Goal: Task Accomplishment & Management: Complete application form

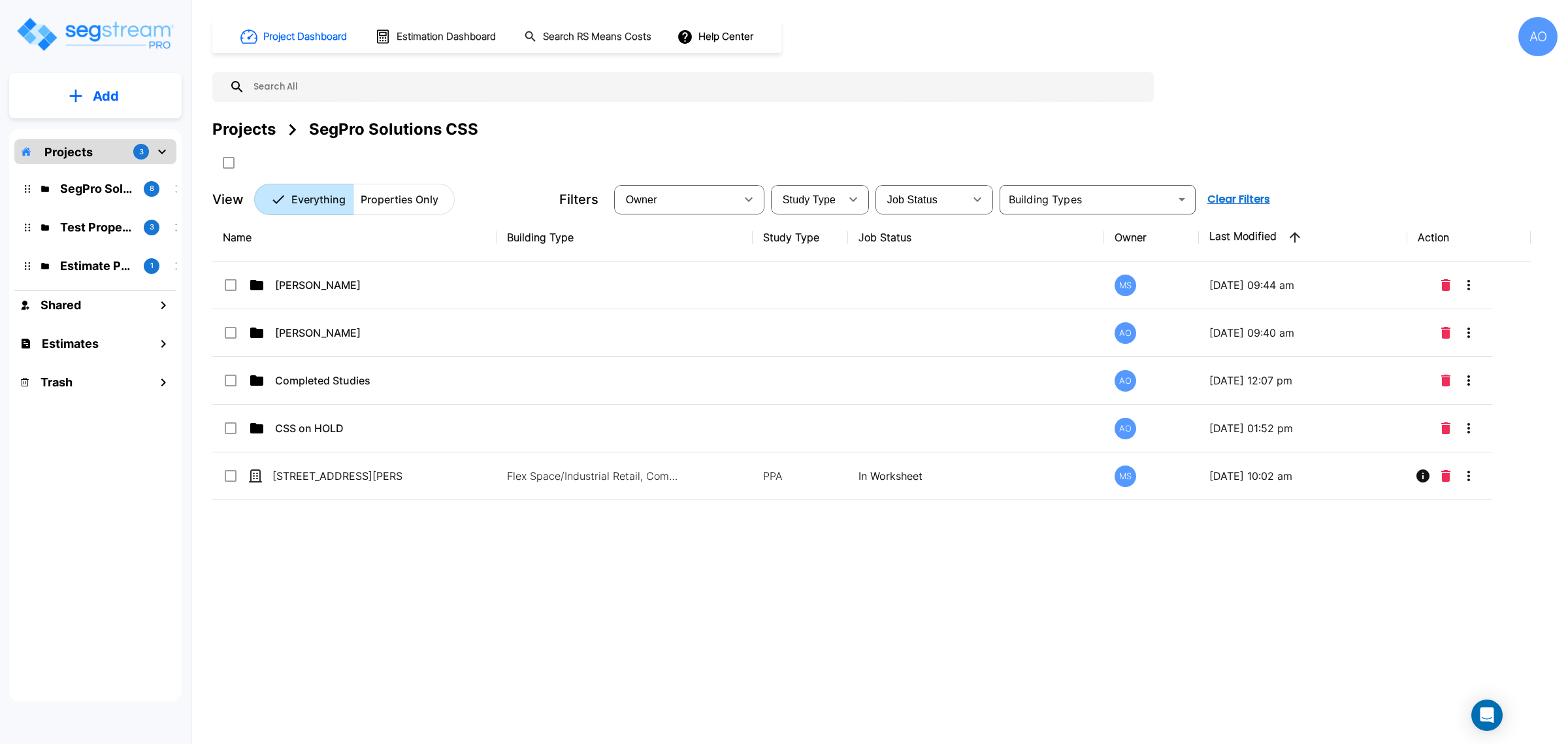
click at [1532, 43] on div "AO" at bounding box center [1538, 36] width 39 height 39
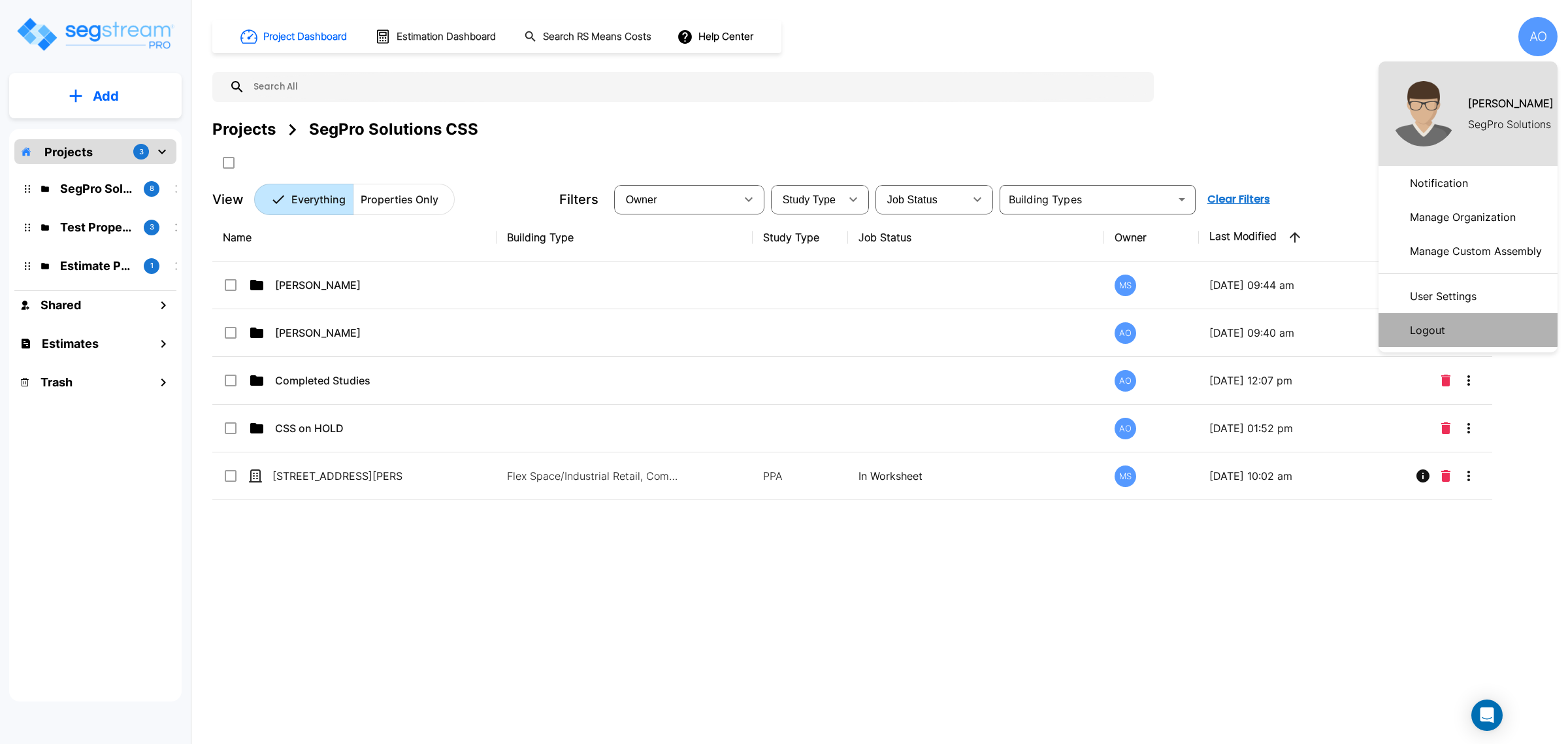
click at [1455, 329] on li "Logout" at bounding box center [1467, 330] width 179 height 34
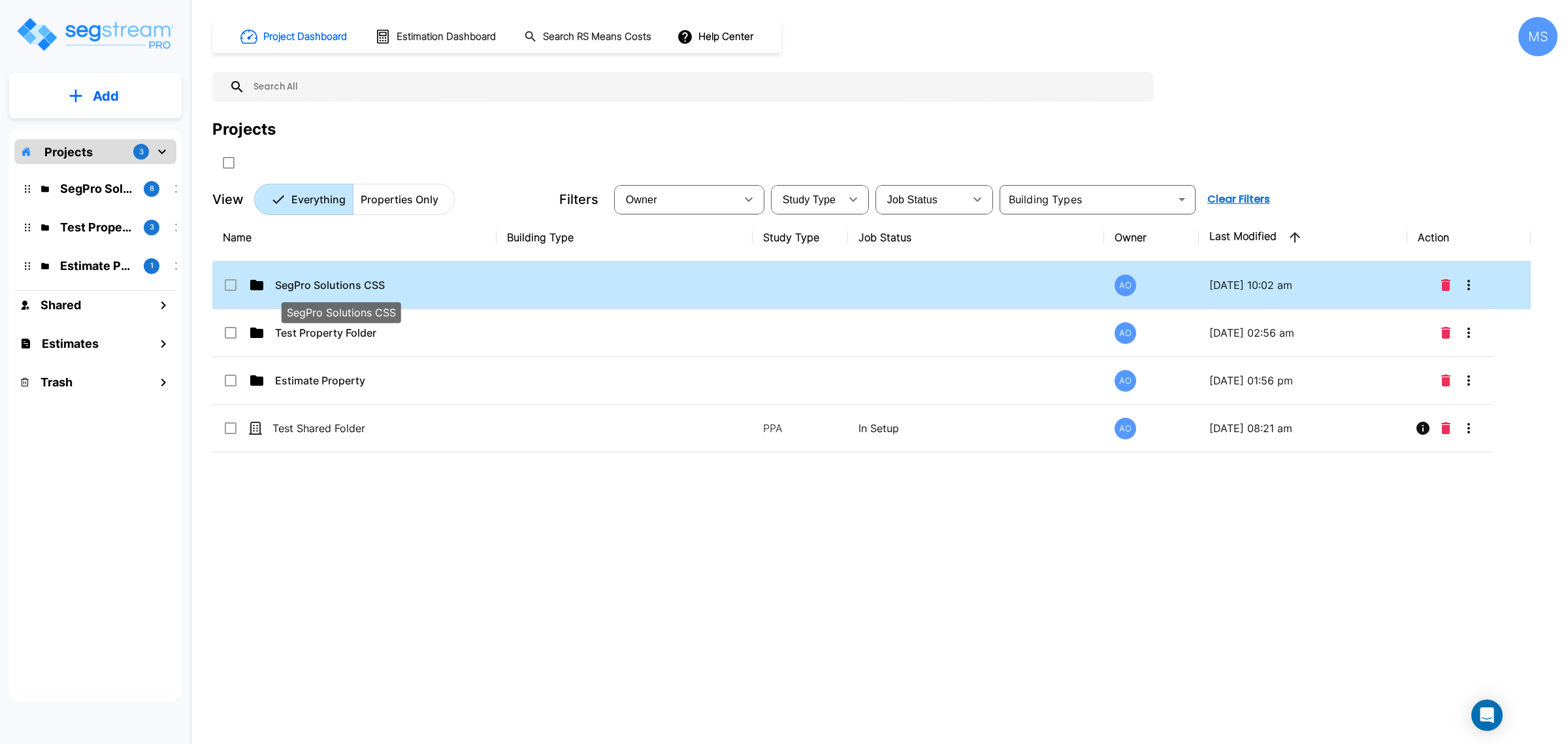
click at [305, 283] on p "SegPro Solutions CSS" at bounding box center [340, 285] width 130 height 16
checkbox input "true"
click at [305, 283] on p "SegPro Solutions CSS" at bounding box center [340, 285] width 130 height 16
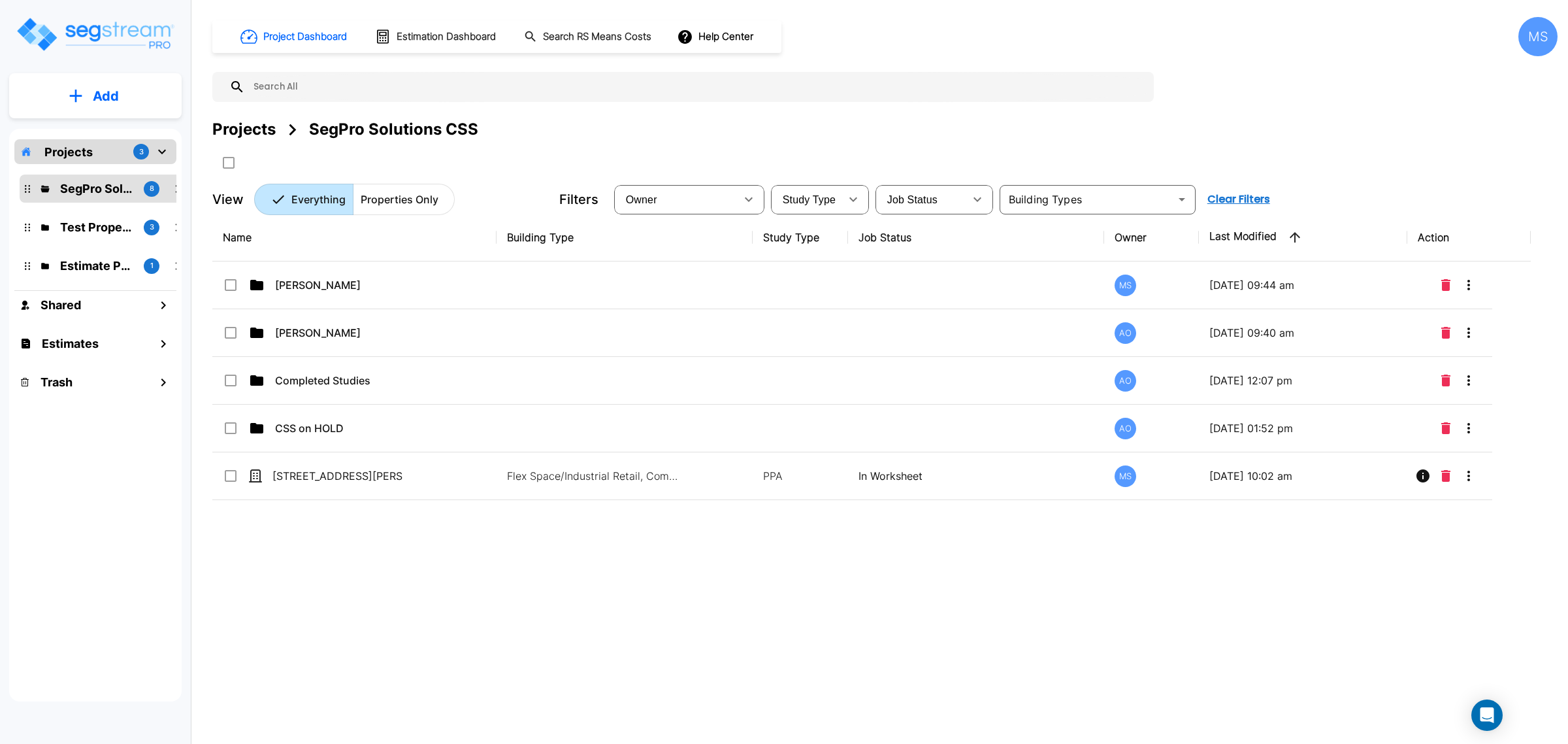
click at [171, 95] on button "Add" at bounding box center [95, 96] width 173 height 38
click at [140, 173] on link "Add Property" at bounding box center [95, 169] width 96 height 26
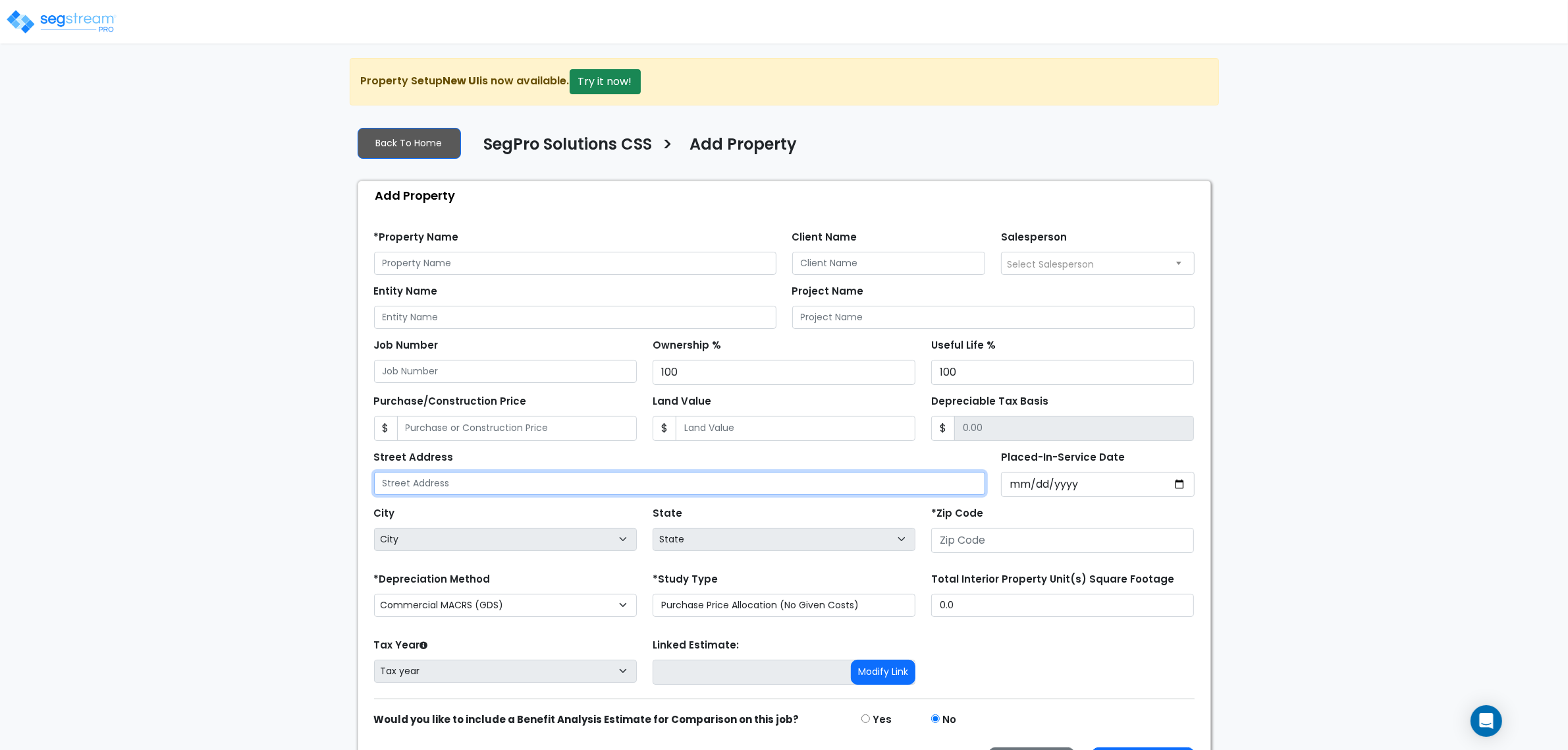
paste input "[STREET_ADDRESS],"
type input "[STREET_ADDRESS]"
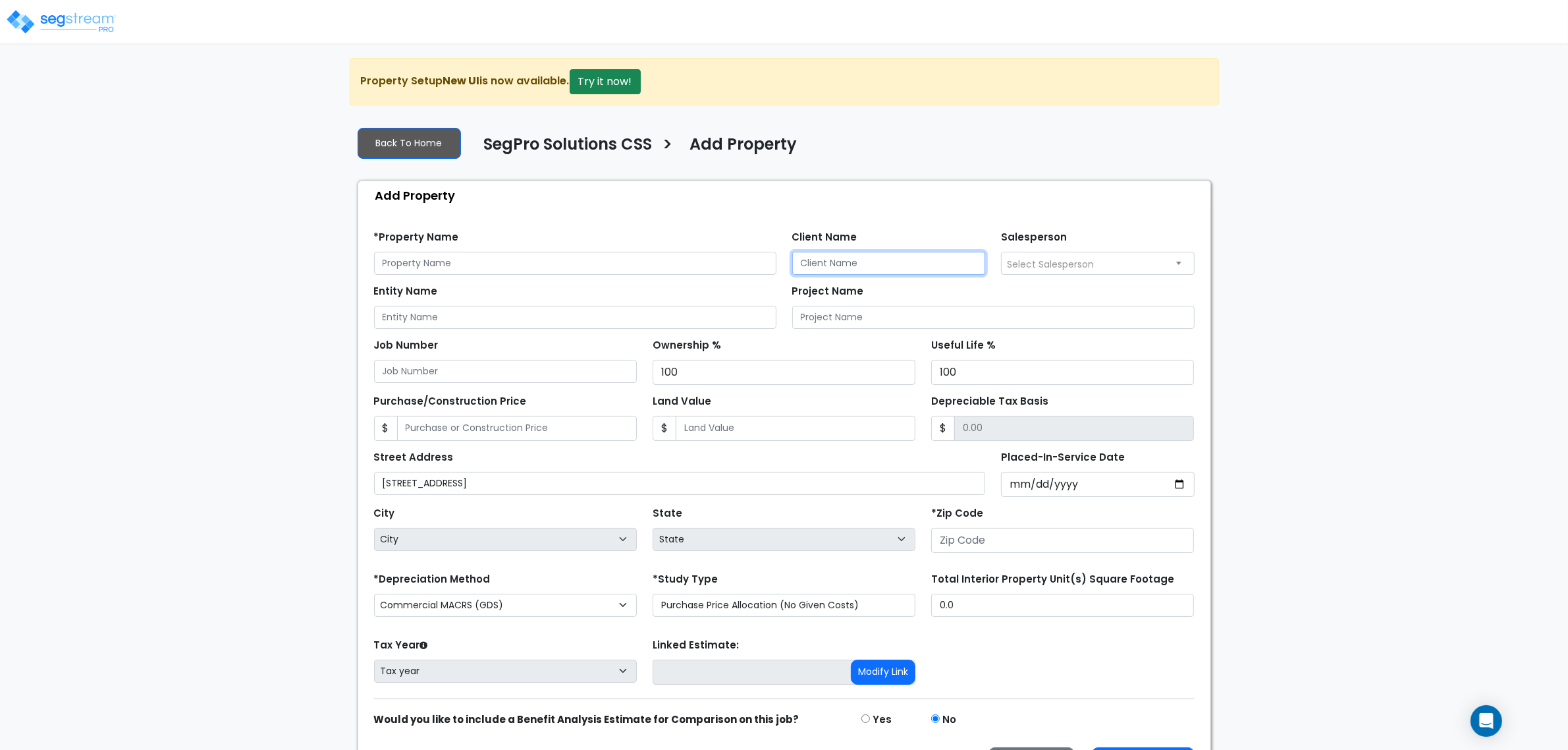
click at [889, 260] on input "Client Name" at bounding box center [889, 263] width 194 height 23
type input "[PERSON_NAME]"
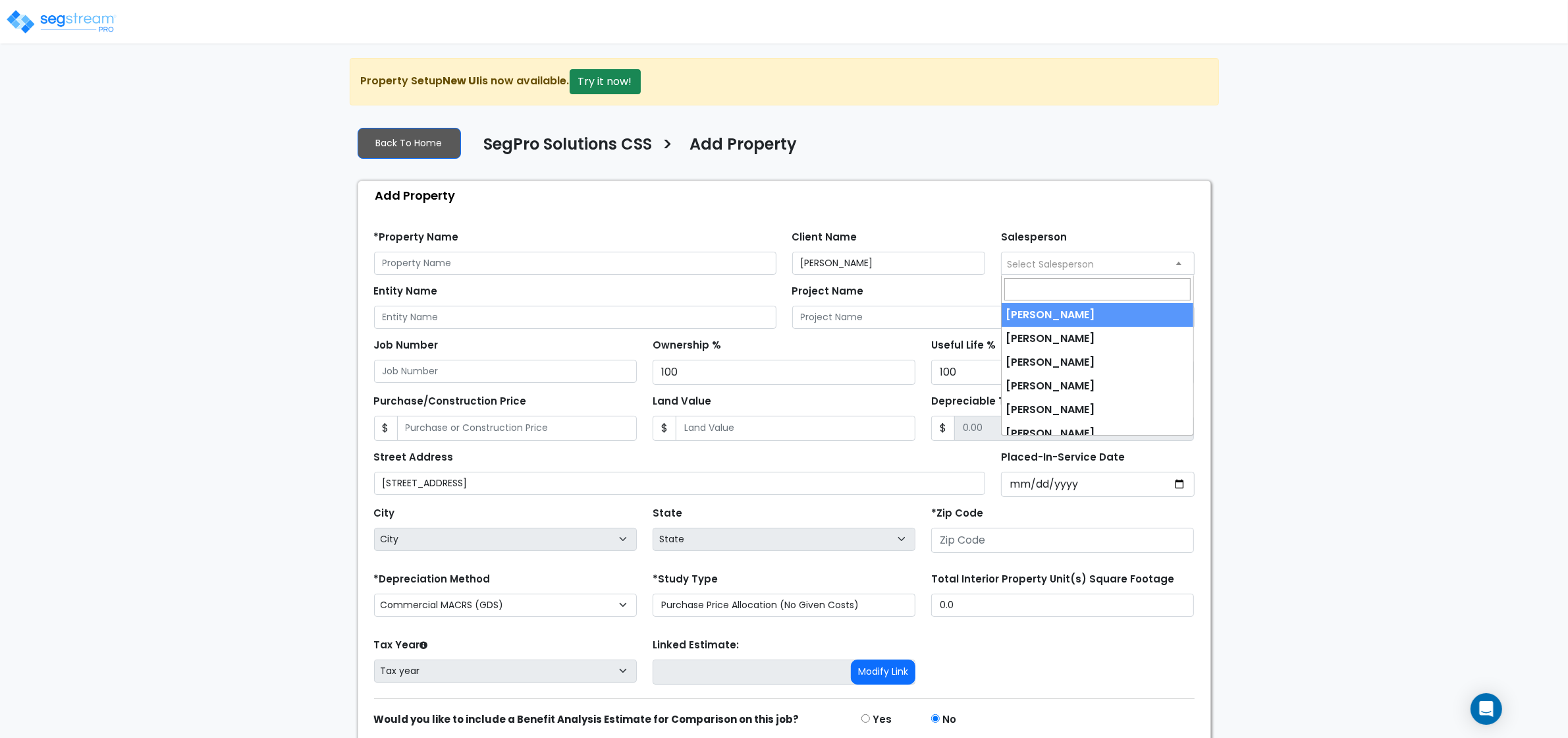
click at [1077, 274] on span "Select Salesperson" at bounding box center [1097, 263] width 194 height 23
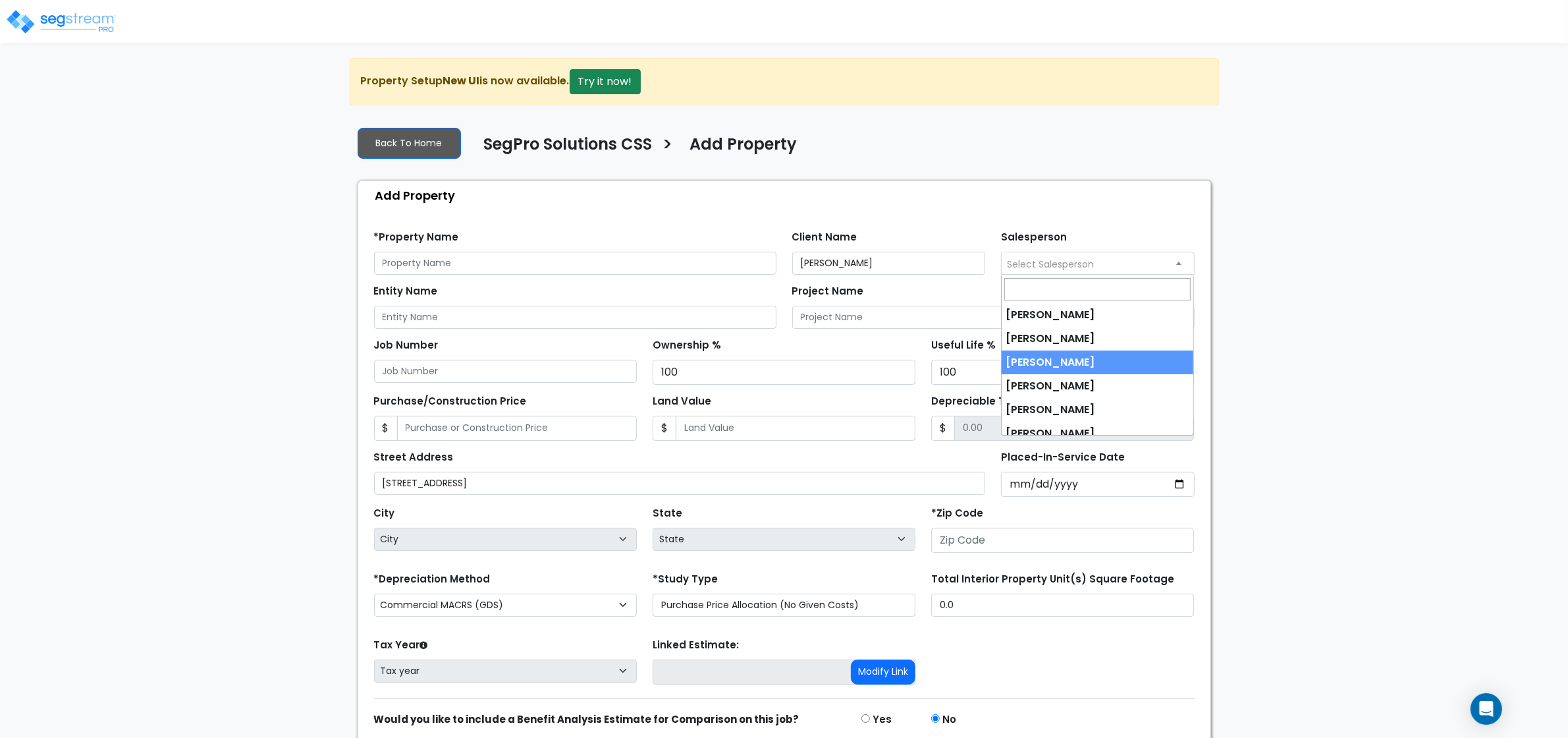
select select "173"
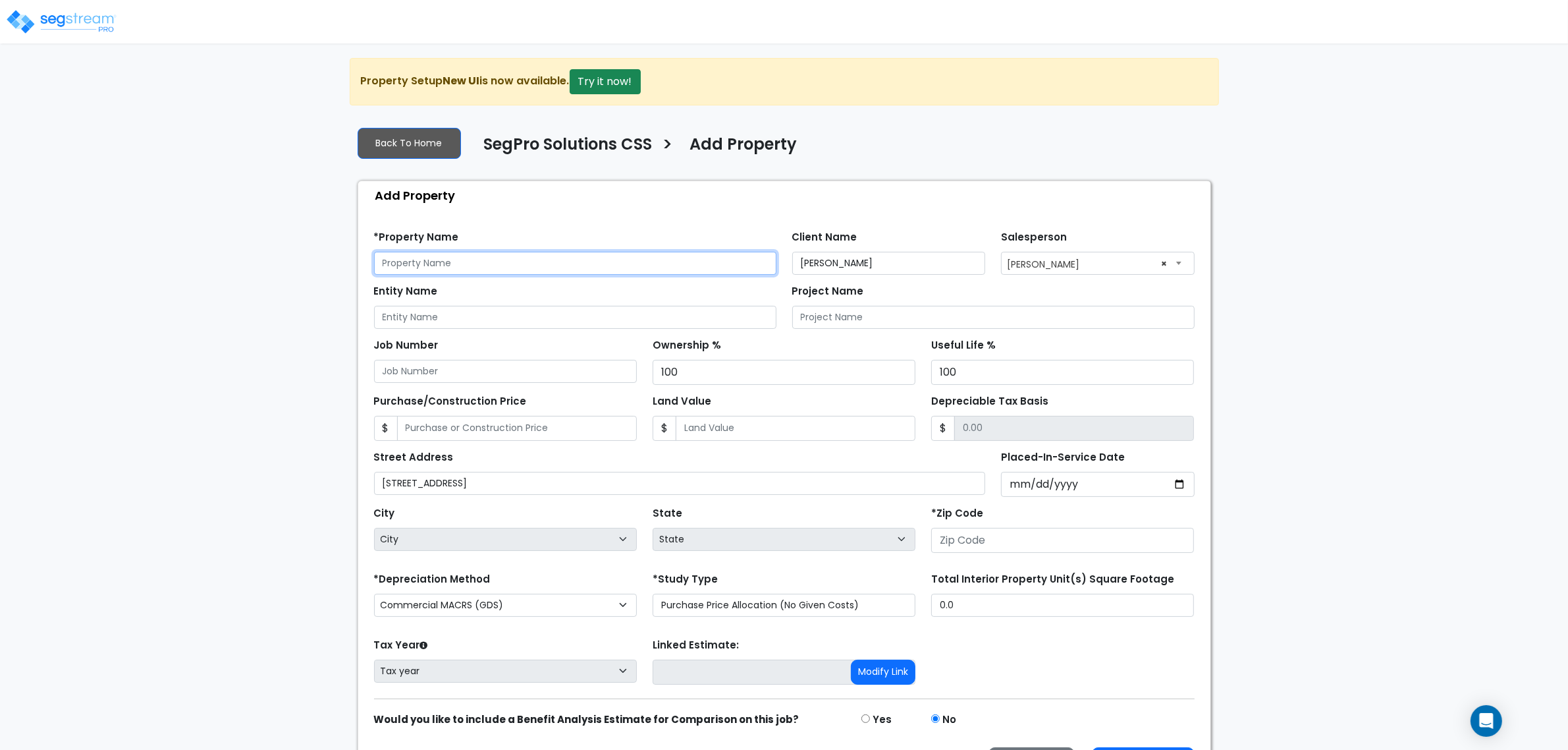
click at [612, 271] on input "text" at bounding box center [575, 263] width 402 height 23
paste input "[STREET_ADDRESS]"
type input "[STREET_ADDRESS]"
click at [1025, 486] on input "Placed-In-Service Date" at bounding box center [1097, 484] width 194 height 25
type input "0020-07-01"
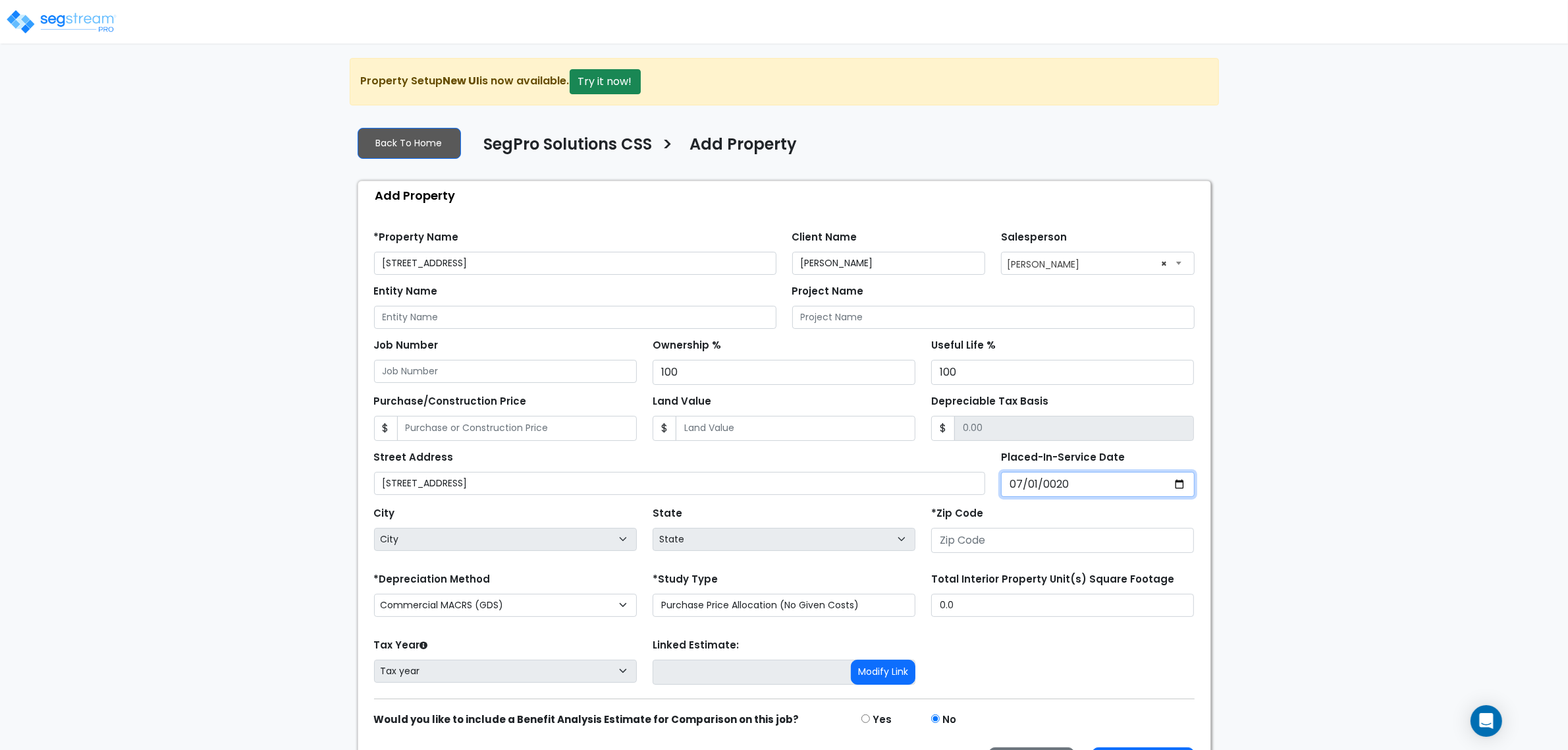
select select "20"
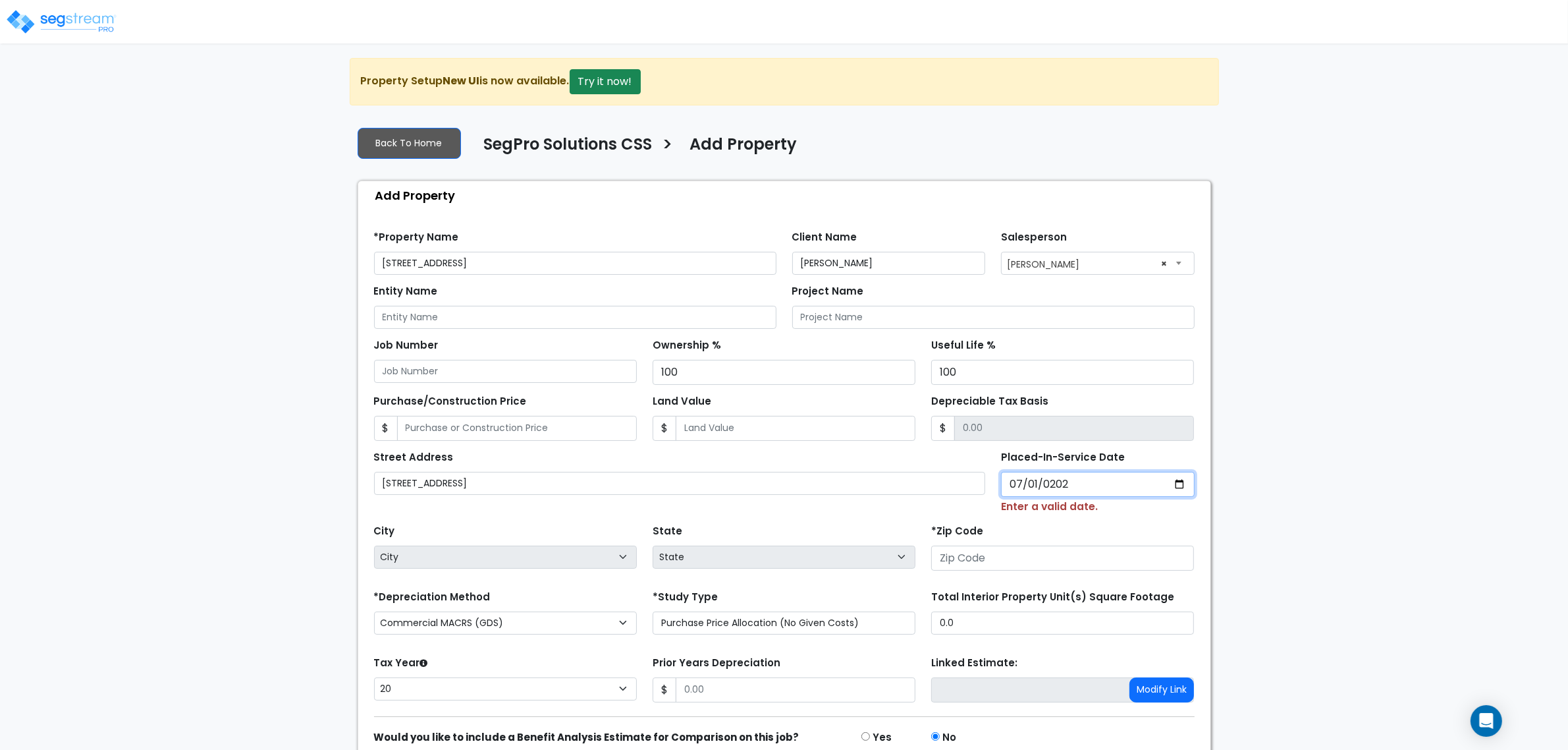
type input "[DATE]"
select select "2024"
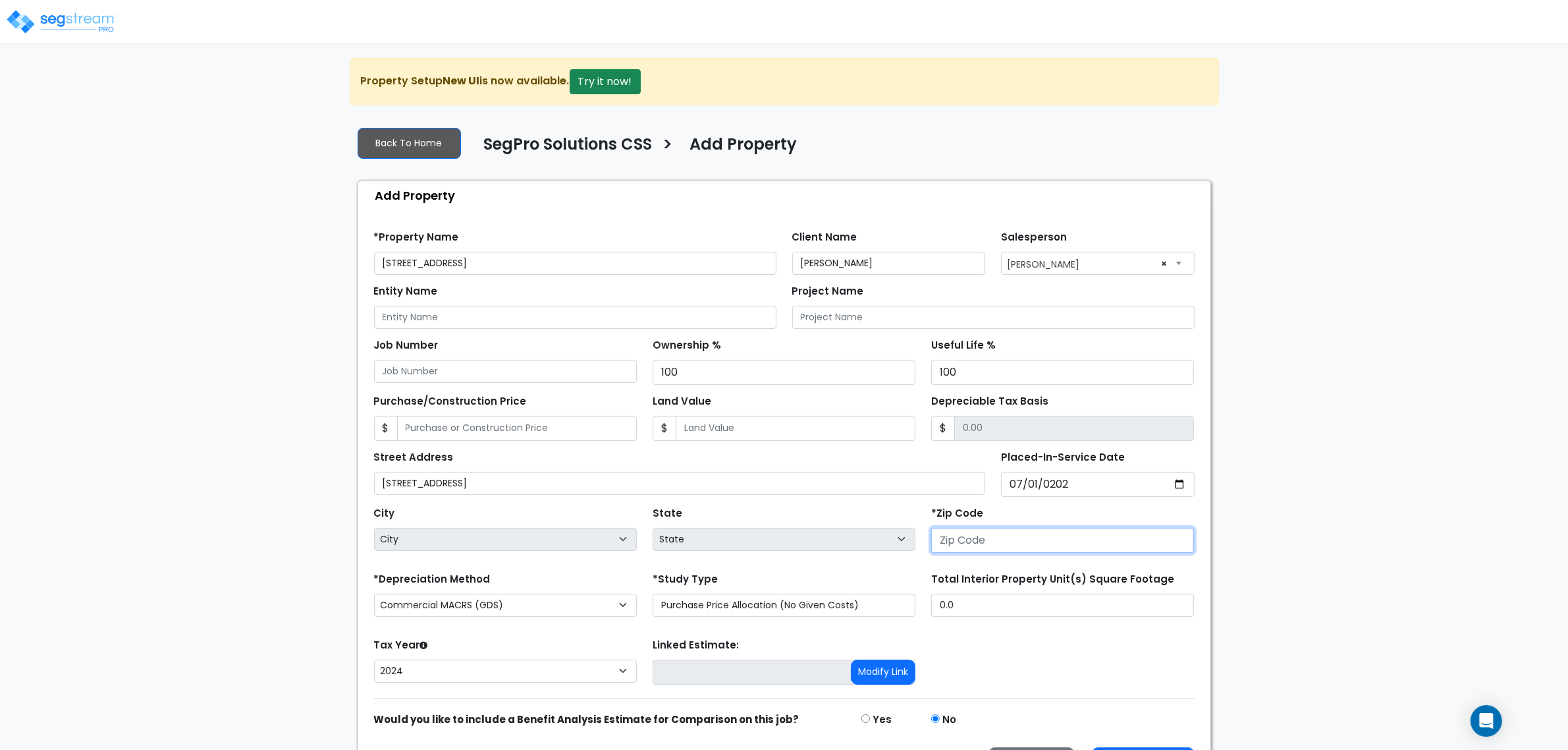
click at [972, 546] on input "number" at bounding box center [1063, 540] width 263 height 25
type input "1"
select select "NY"
type input "19"
select select "PA"
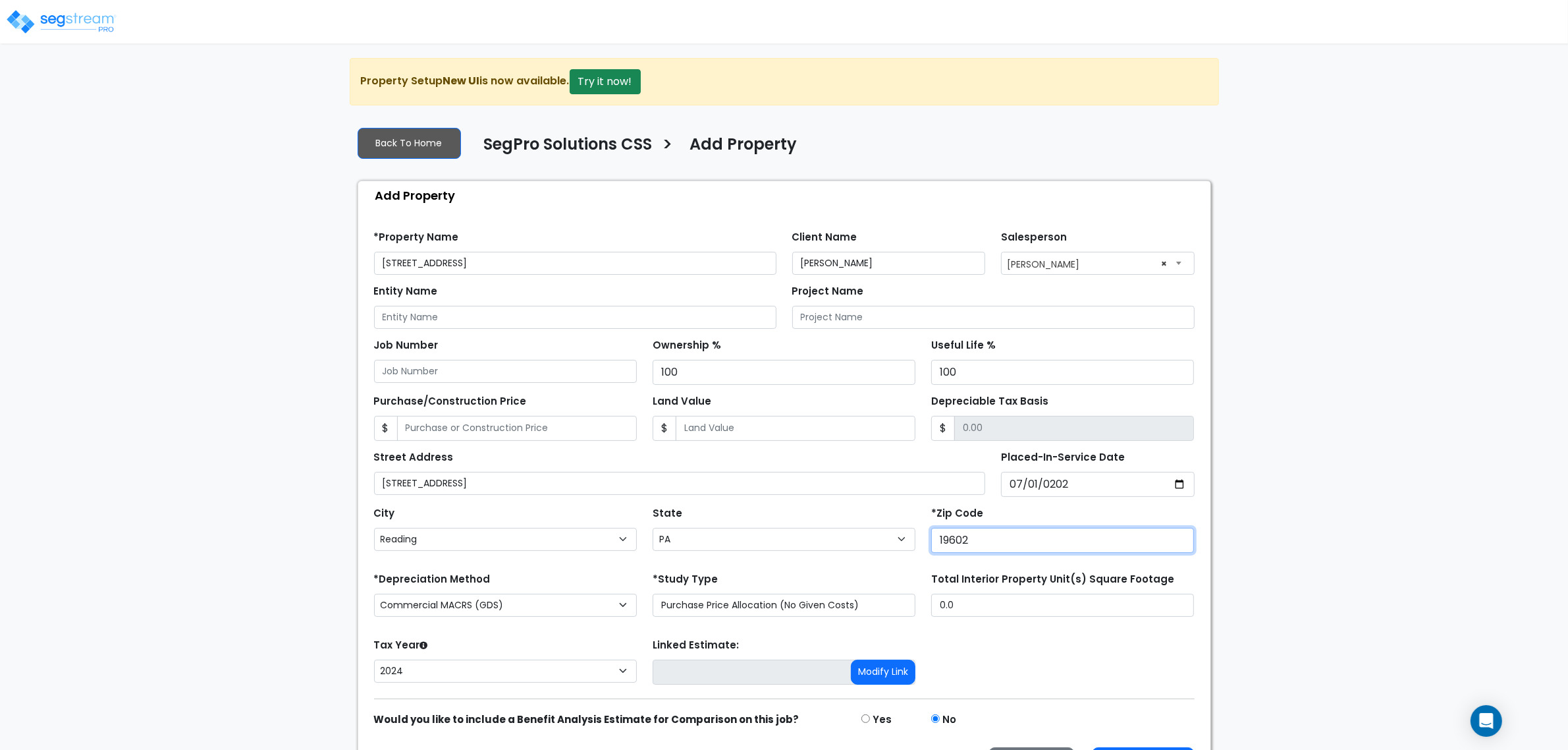
type input "19602"
click at [649, 561] on form "*Property Name [STREET_ADDRESS] Client Name [GEOGRAPHIC_DATA][PERSON_NAME] Sale…" at bounding box center [784, 500] width 821 height 560
click at [991, 614] on input "0.0" at bounding box center [1063, 605] width 263 height 23
click at [534, 446] on div "Street Address [STREET_ADDRESS] Placed-In-Service Date [DATE] *Purchase Date" at bounding box center [784, 468] width 836 height 56
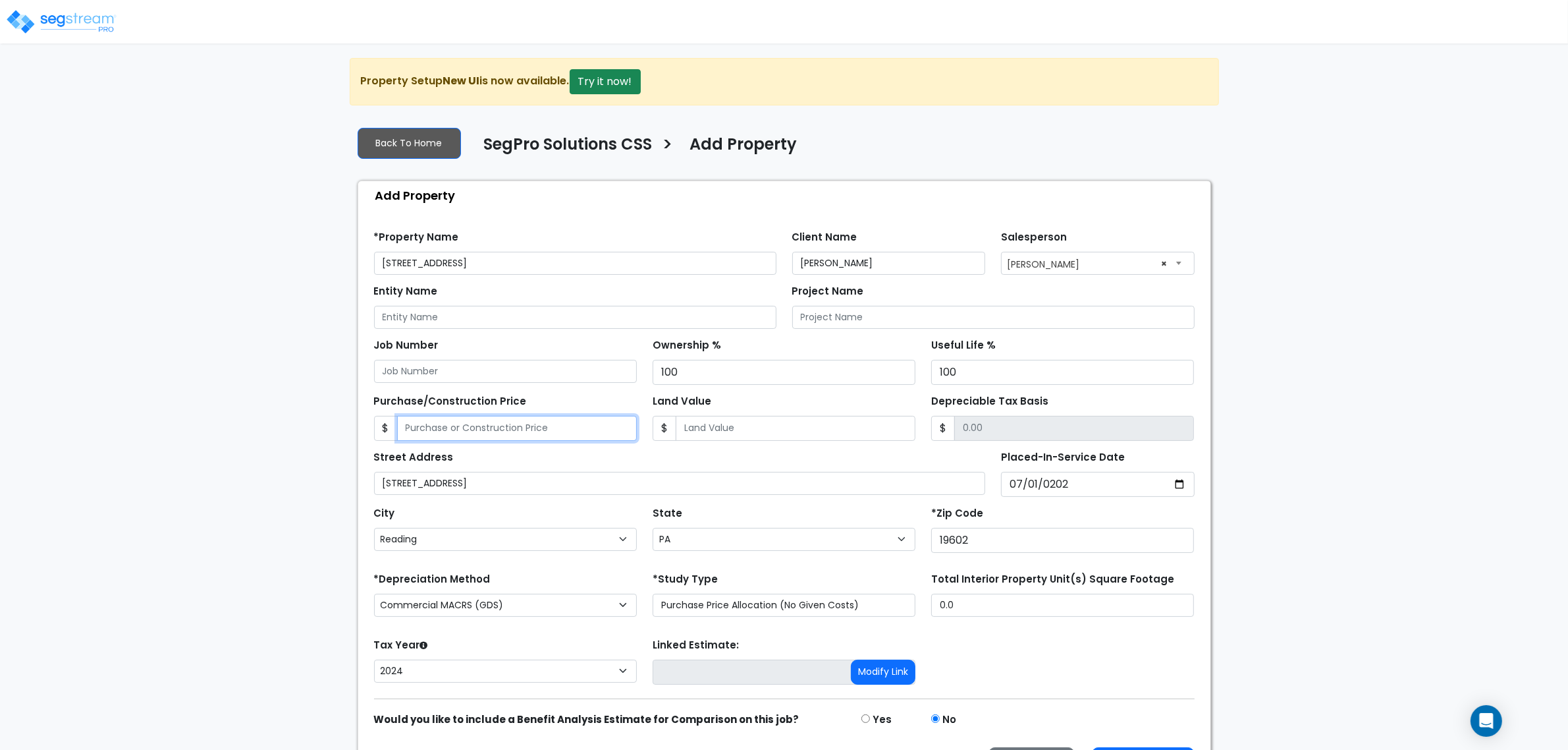
click at [525, 431] on input "Purchase/Construction Price" at bounding box center [516, 428] width 240 height 25
type input "314,896.87"
click at [874, 427] on input "Land Value" at bounding box center [795, 428] width 240 height 25
type input "0"
click at [874, 460] on div "Street Address [STREET_ADDRESS]" at bounding box center [679, 470] width 612 height 47
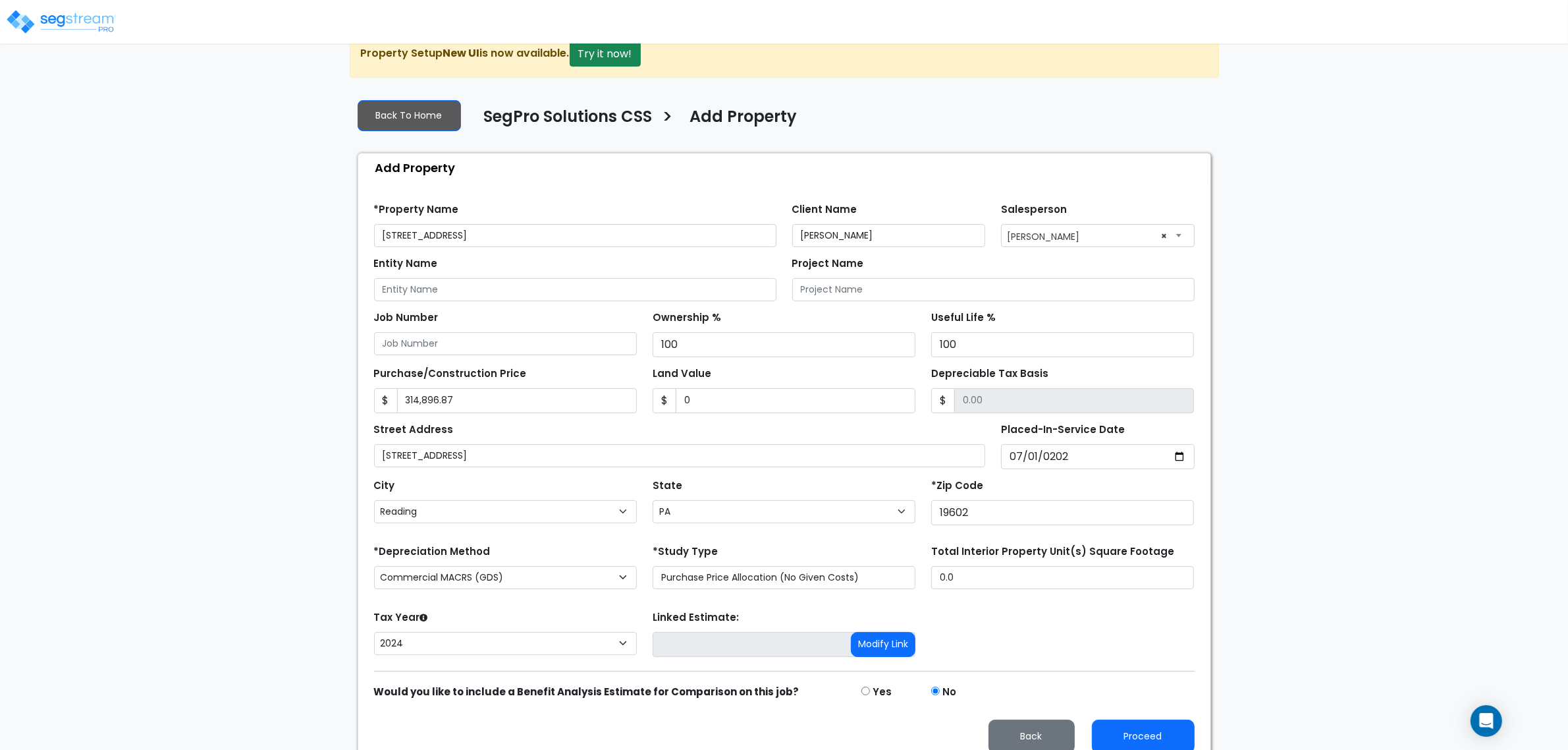
scroll to position [45, 0]
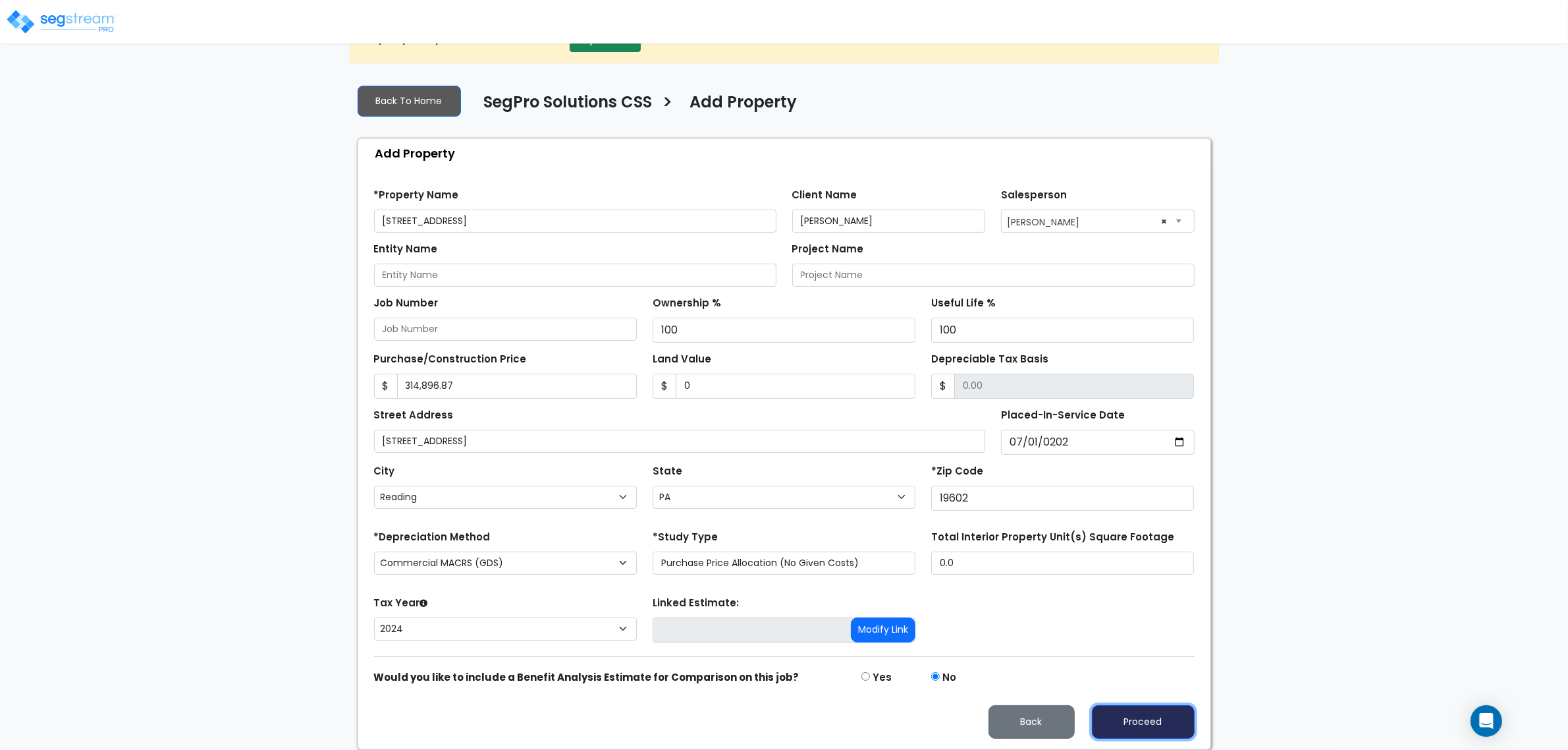
click at [1161, 730] on button "Proceed" at bounding box center [1143, 722] width 102 height 34
type input "314896.87"
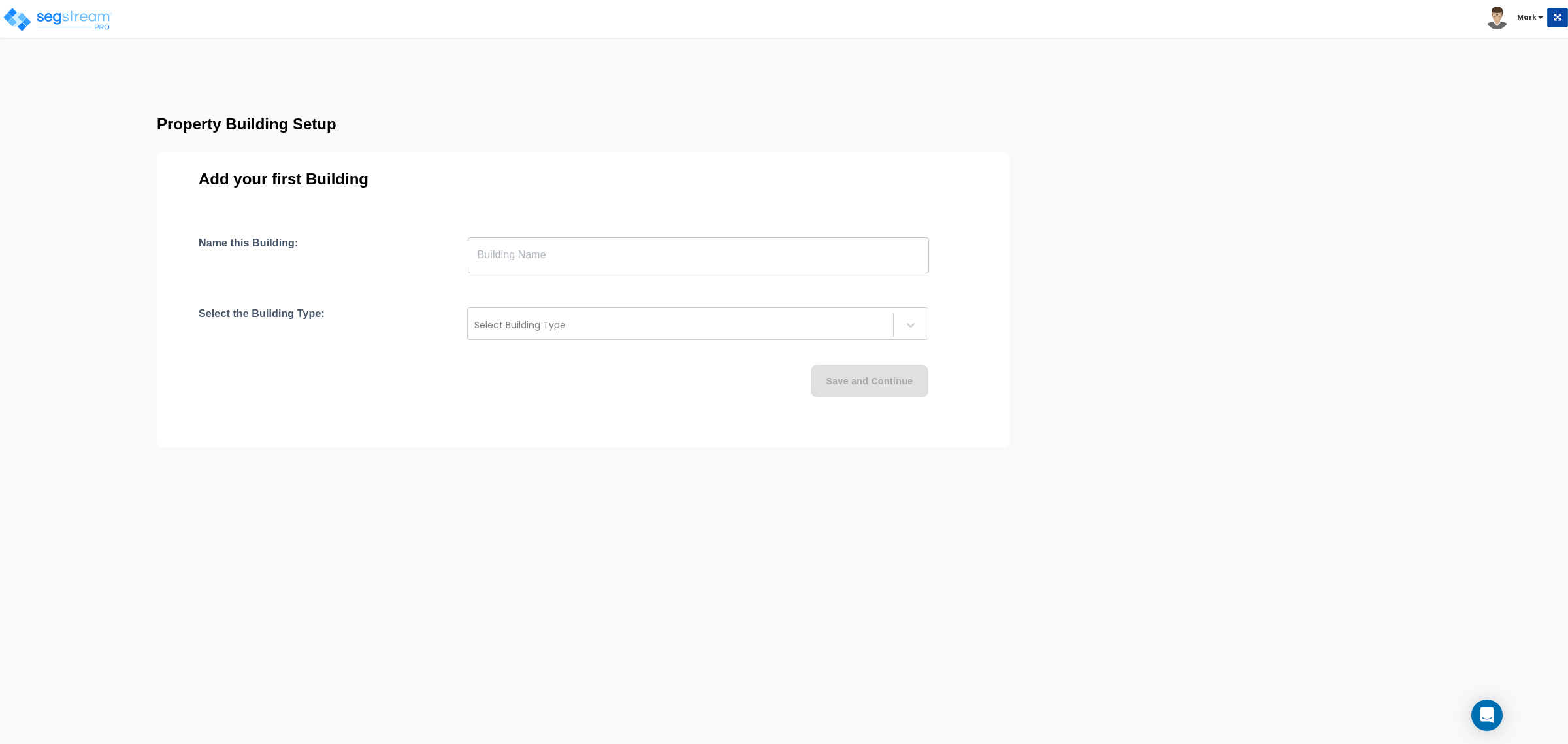
click at [541, 266] on input "text" at bounding box center [698, 254] width 461 height 36
paste input "text"
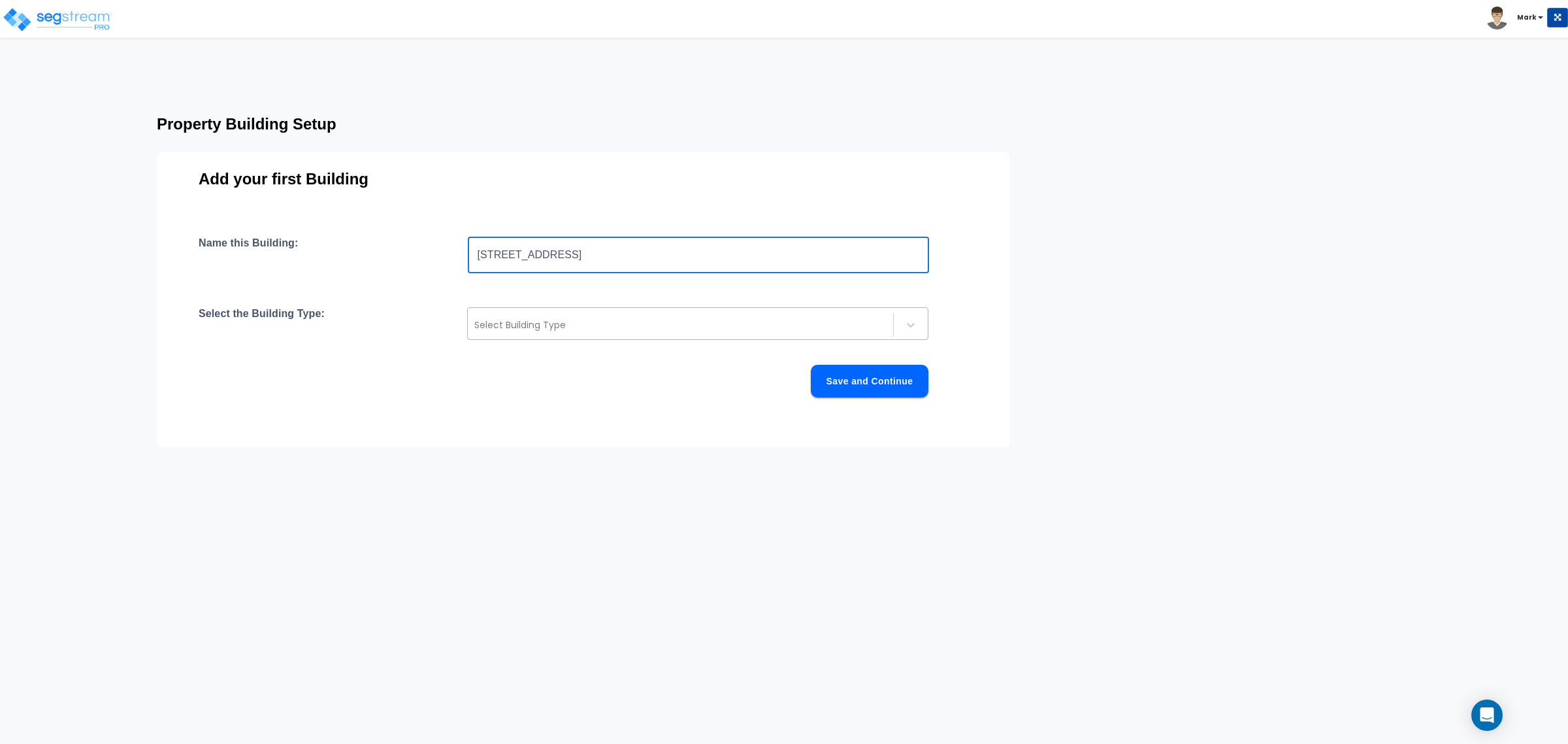
type input "[STREET_ADDRESS]"
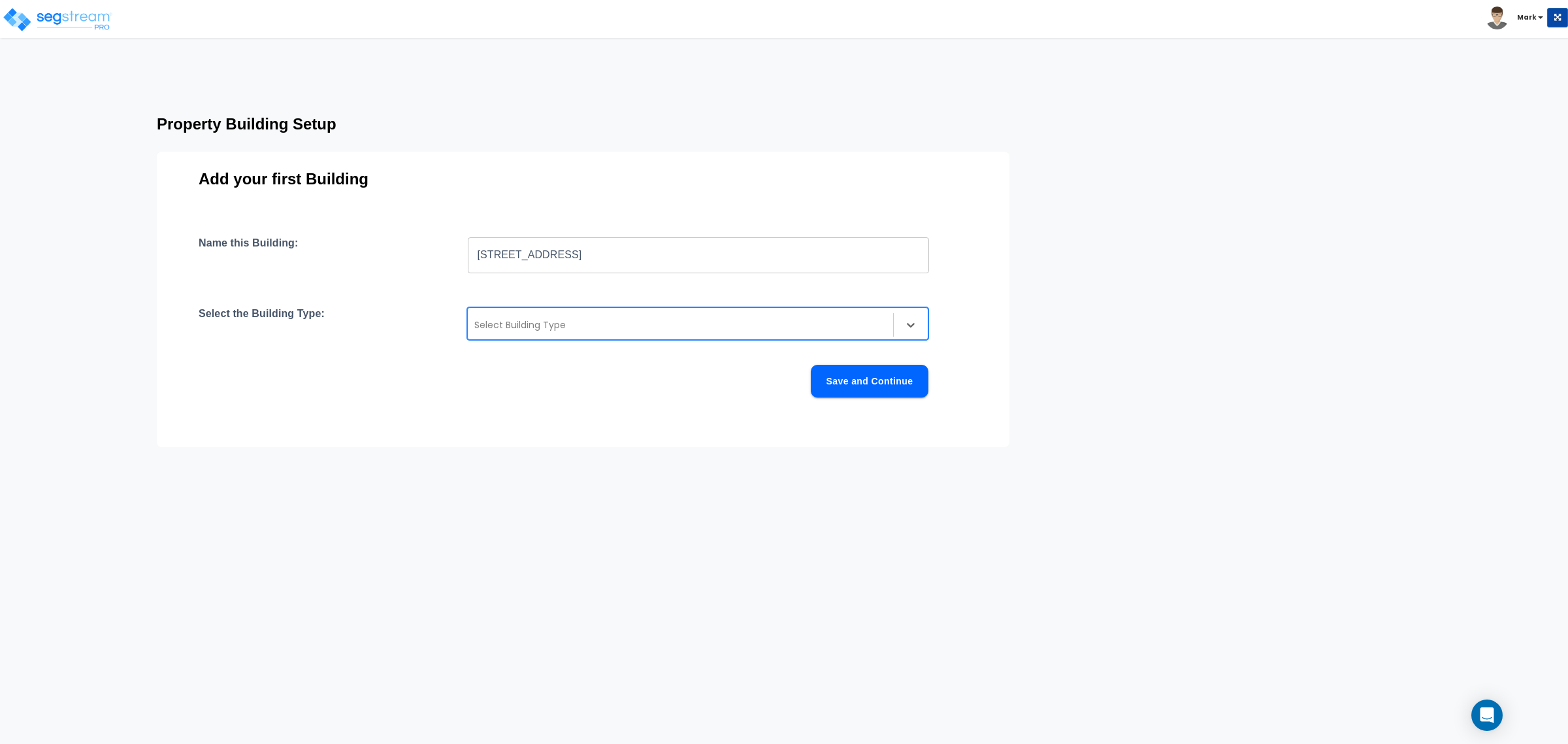
click at [504, 324] on div at bounding box center [681, 324] width 412 height 16
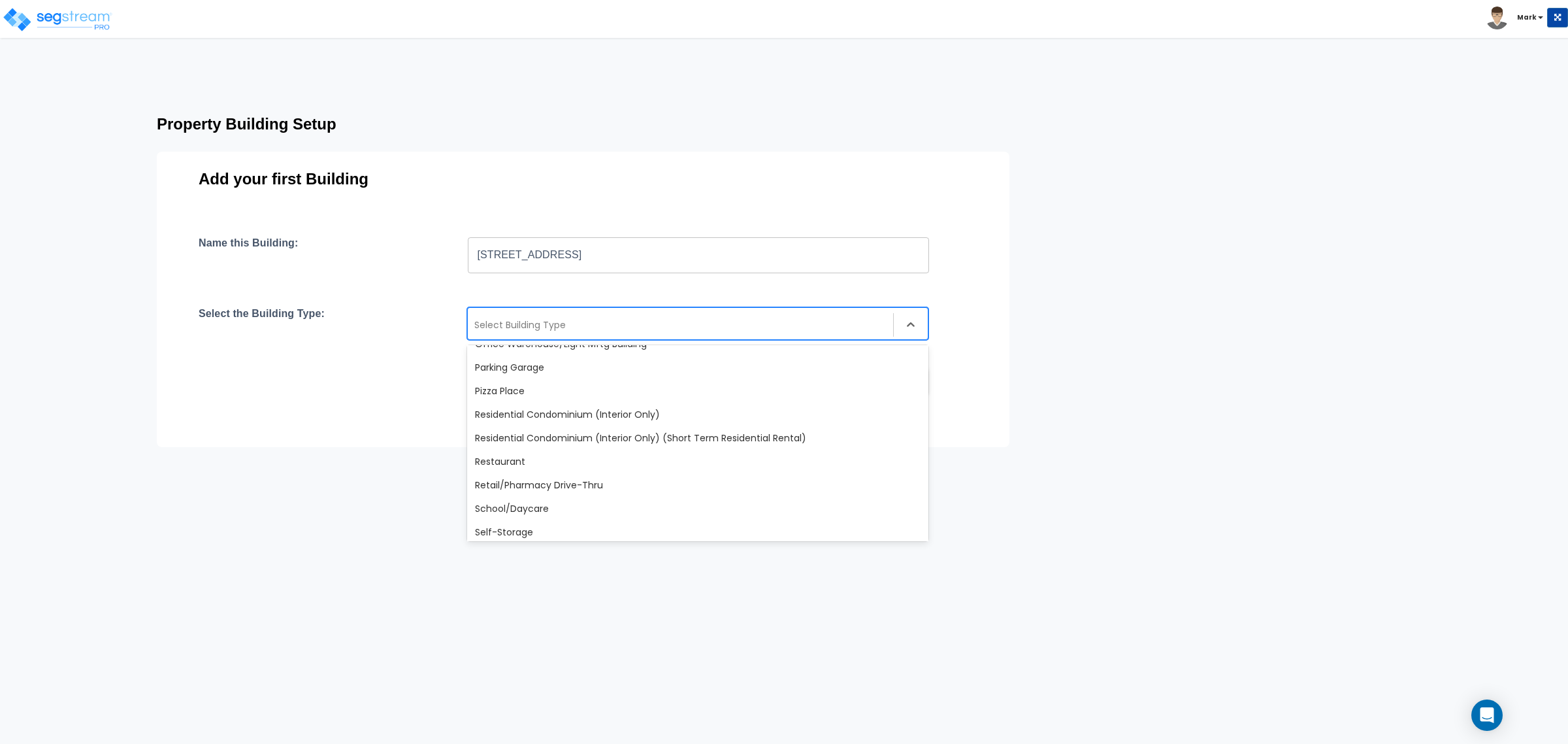
scroll to position [1125, 0]
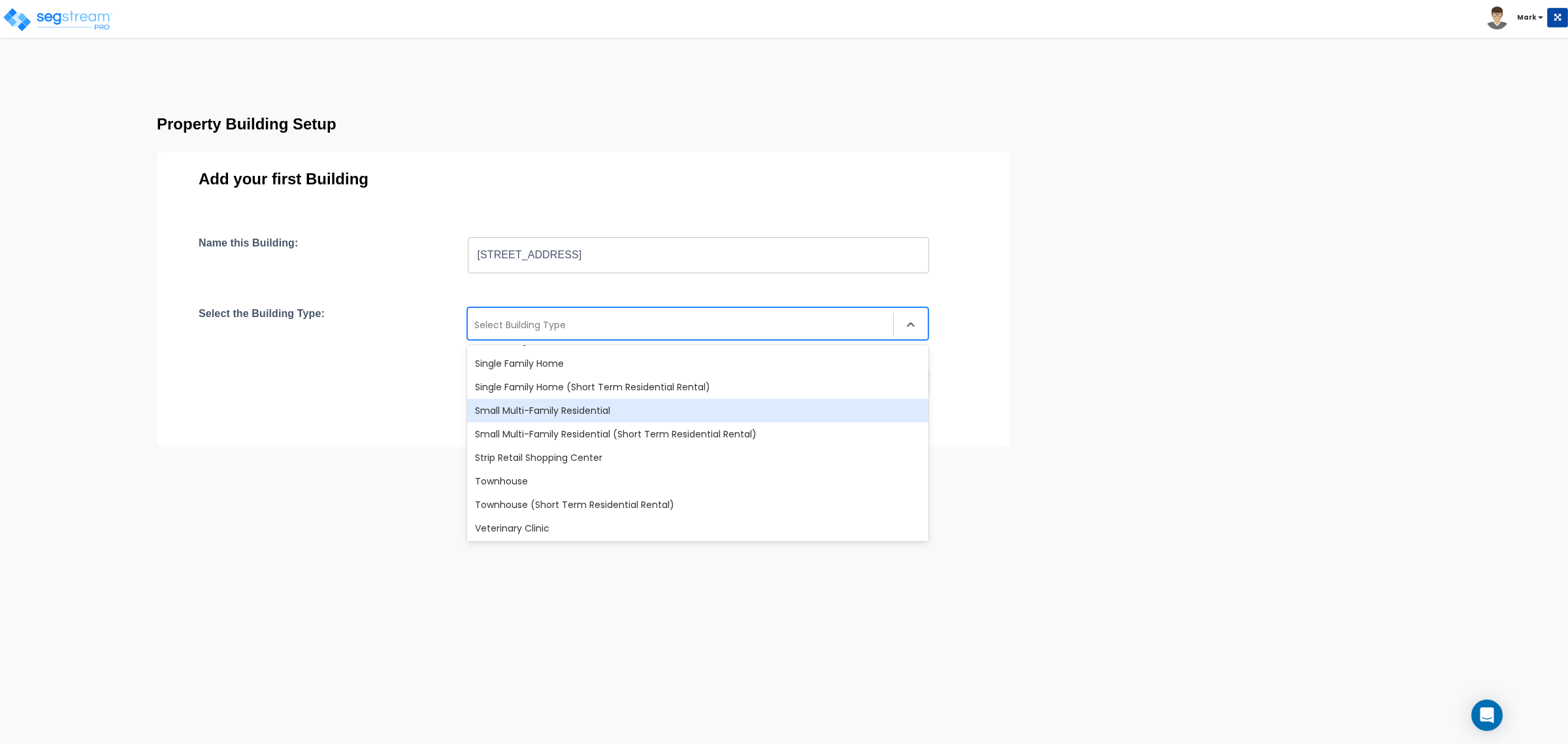
click at [552, 410] on div "Small Multi-Family Residential" at bounding box center [698, 410] width 461 height 24
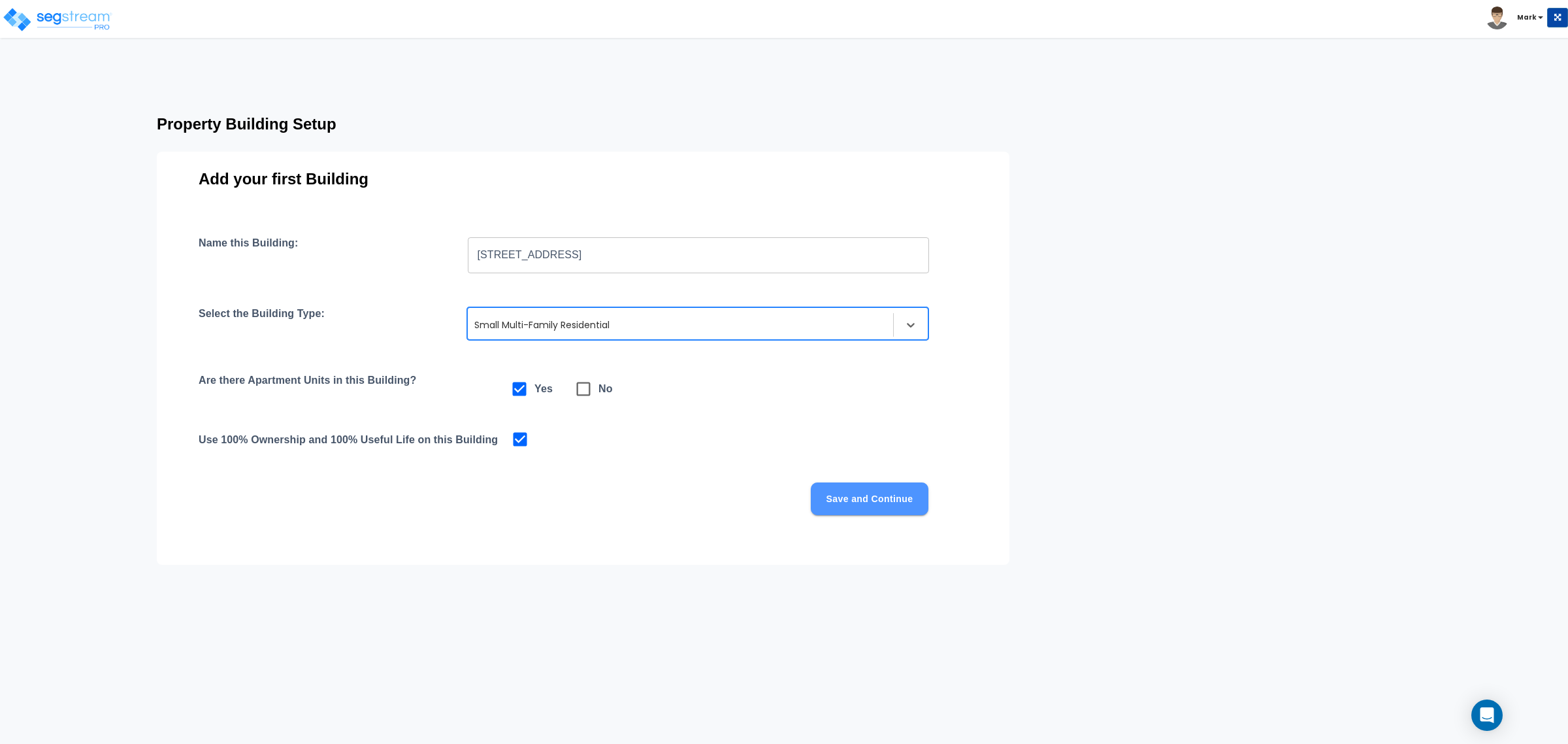
click at [892, 500] on button "Save and Continue" at bounding box center [869, 498] width 118 height 33
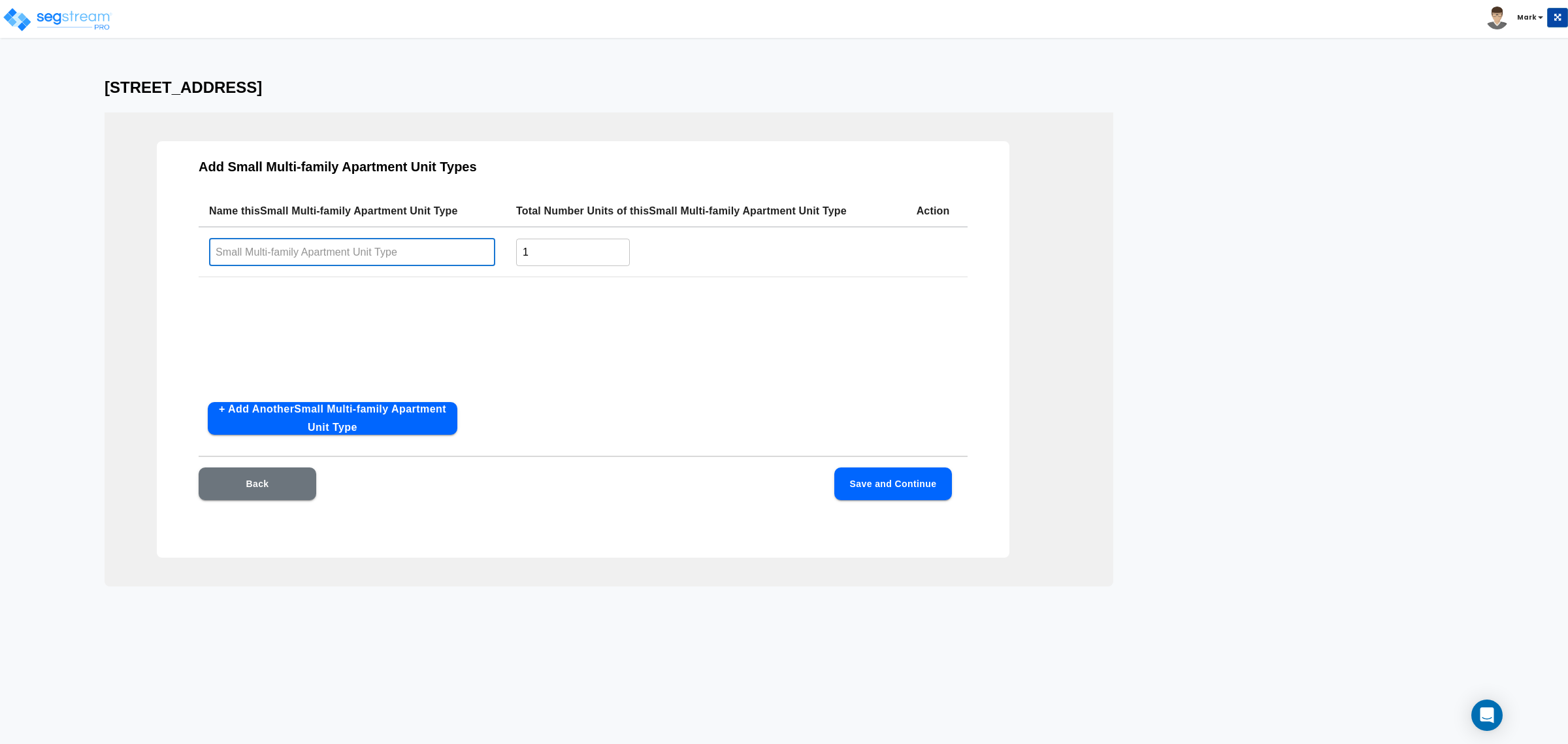
click at [408, 253] on input "text" at bounding box center [352, 252] width 286 height 28
type input "n"
type input "Main"
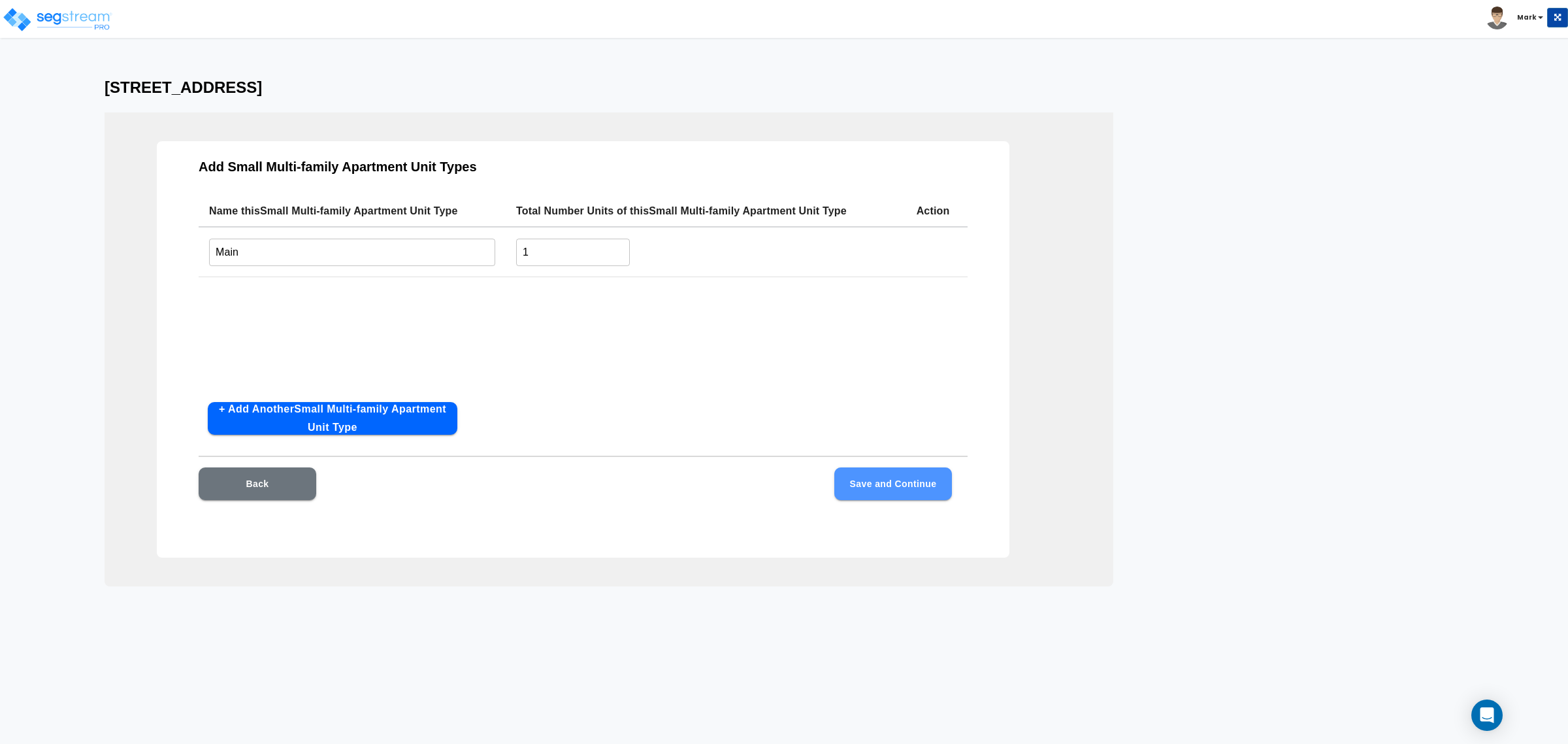
click at [882, 478] on button "Save and Continue" at bounding box center [893, 484] width 118 height 33
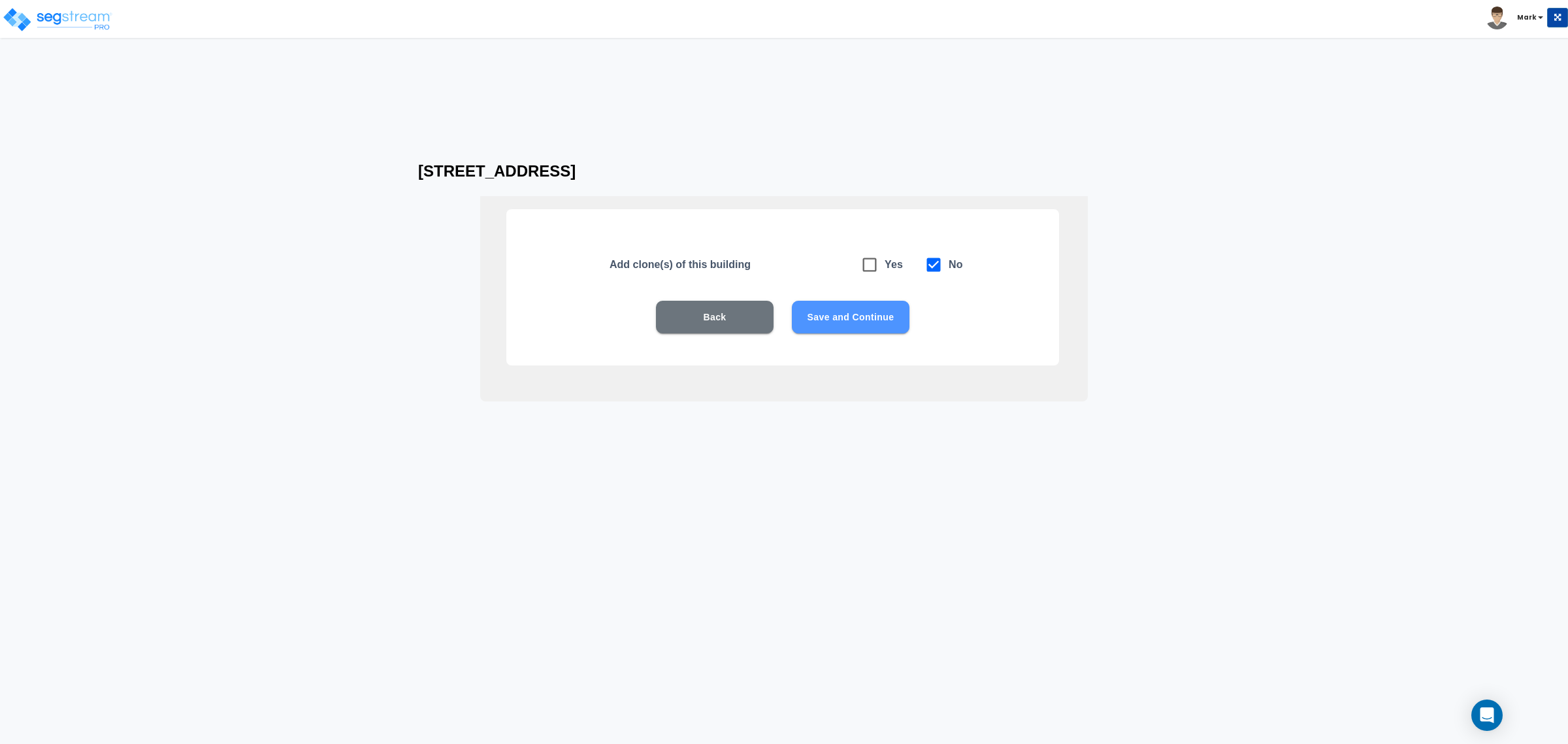
click at [881, 326] on button "Save and Continue" at bounding box center [850, 317] width 118 height 33
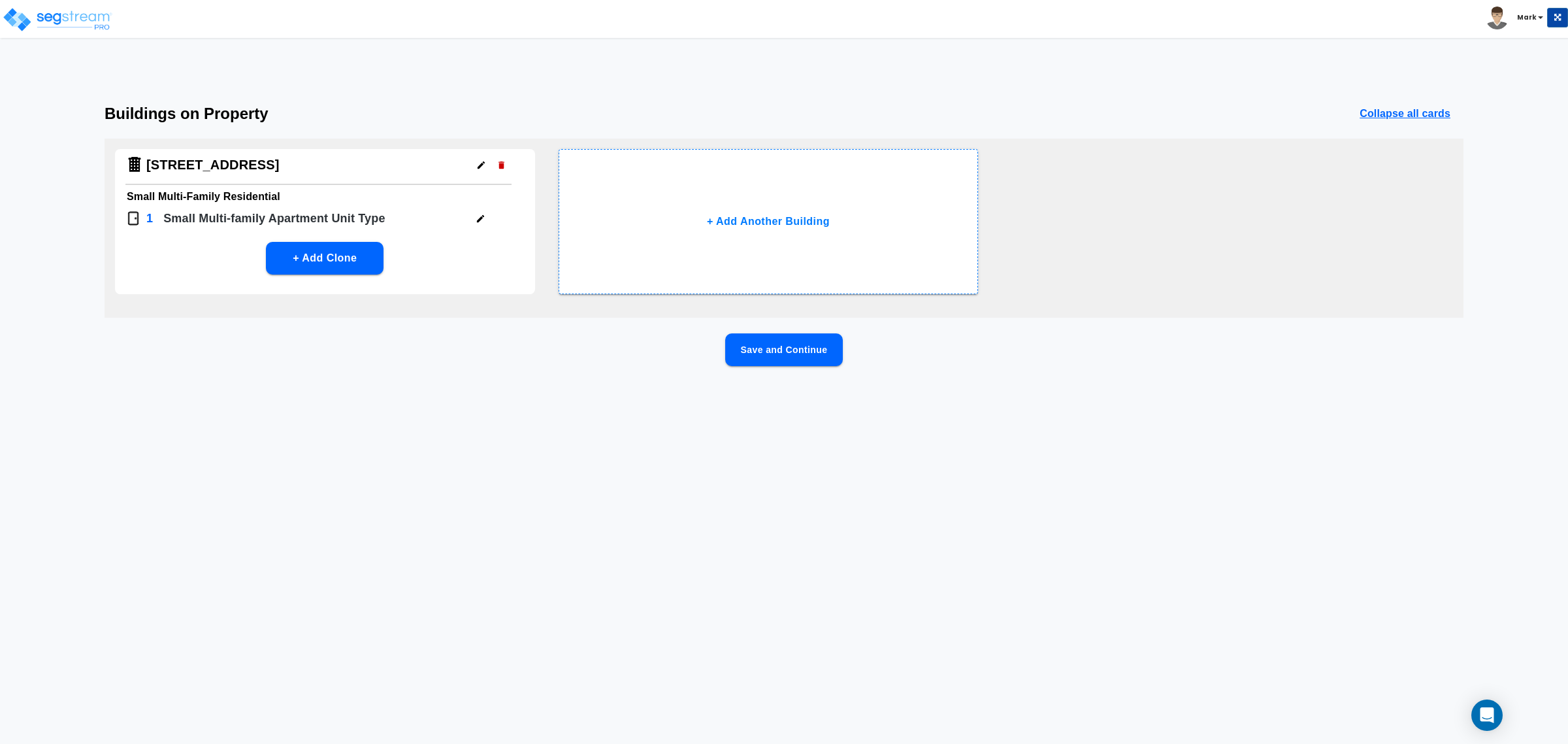
click at [747, 355] on button "Save and Continue" at bounding box center [784, 349] width 118 height 33
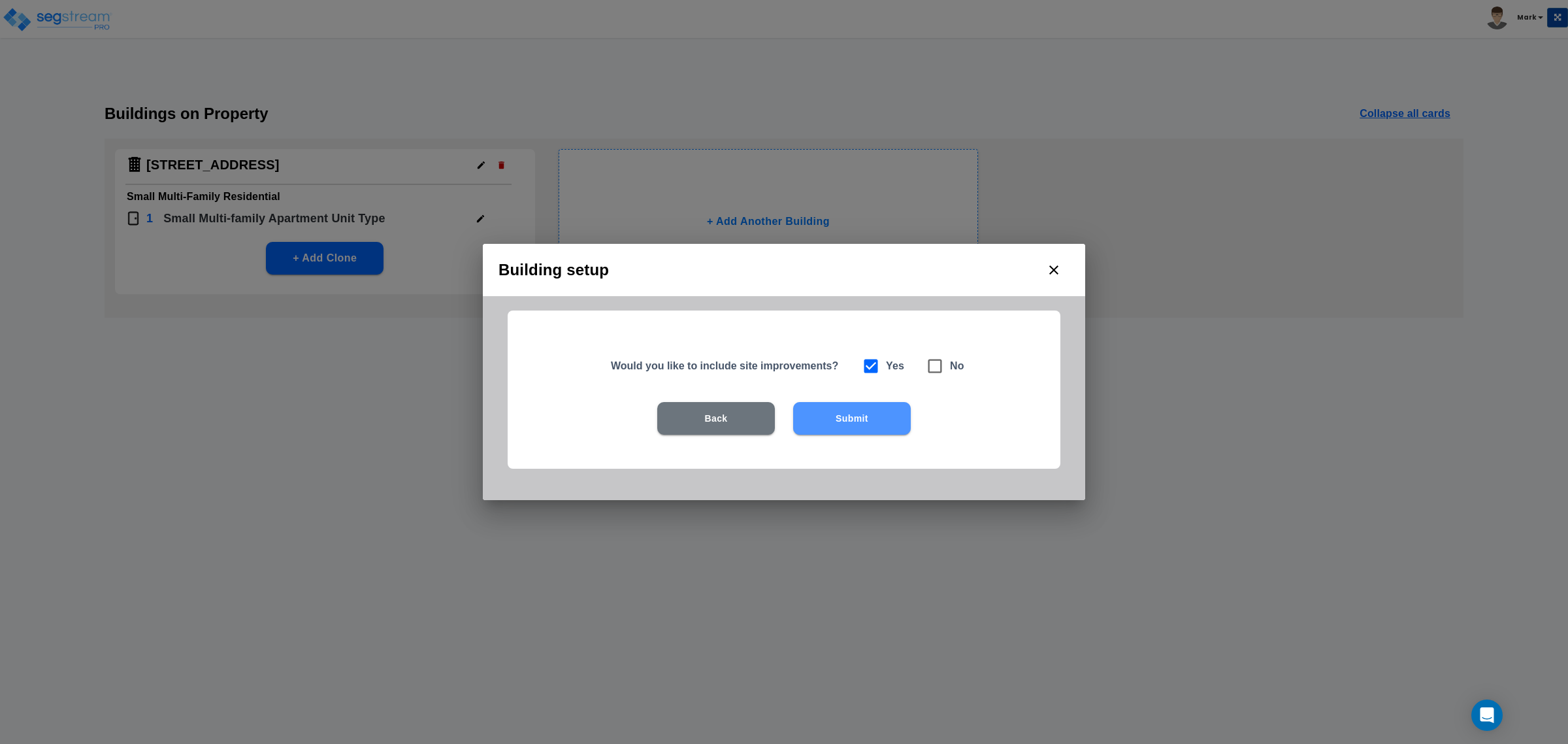
click at [844, 421] on button "Submit" at bounding box center [852, 418] width 118 height 33
